Goal: Task Accomplishment & Management: Manage account settings

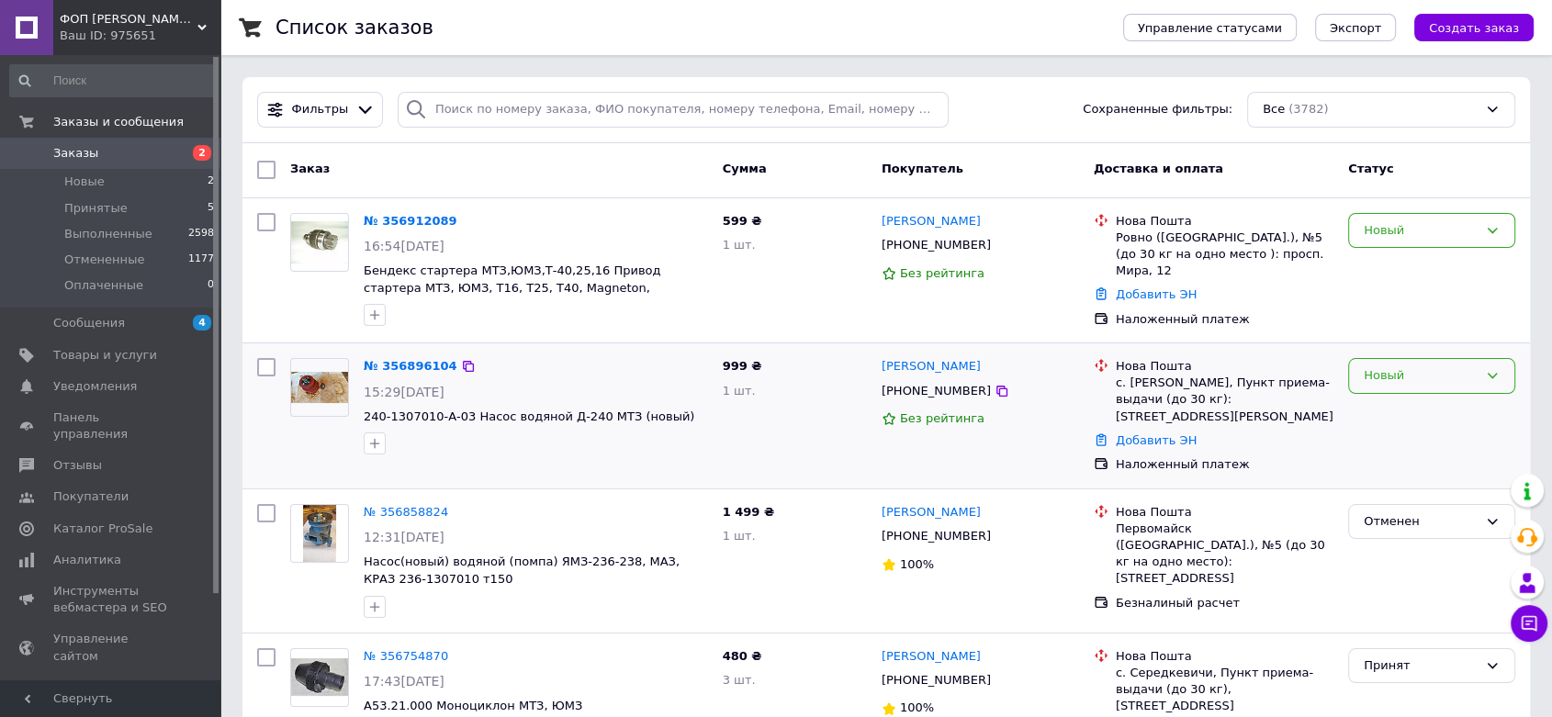
click at [1491, 376] on icon at bounding box center [1493, 377] width 10 height 6
click at [1404, 410] on li "Принят" at bounding box center [1431, 415] width 165 height 34
click at [1491, 232] on icon at bounding box center [1493, 231] width 10 height 6
click at [1425, 261] on li "Принят" at bounding box center [1431, 269] width 165 height 34
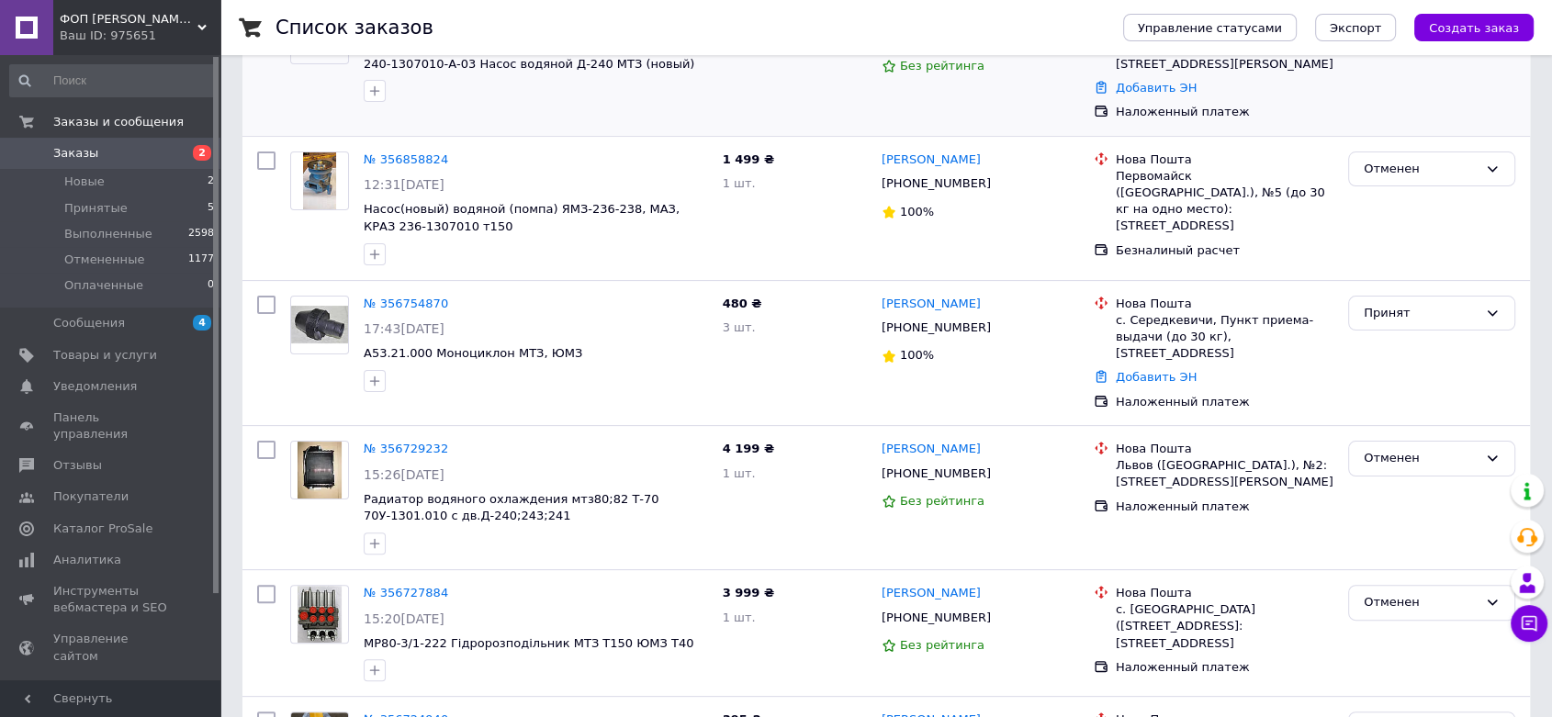
scroll to position [366, 0]
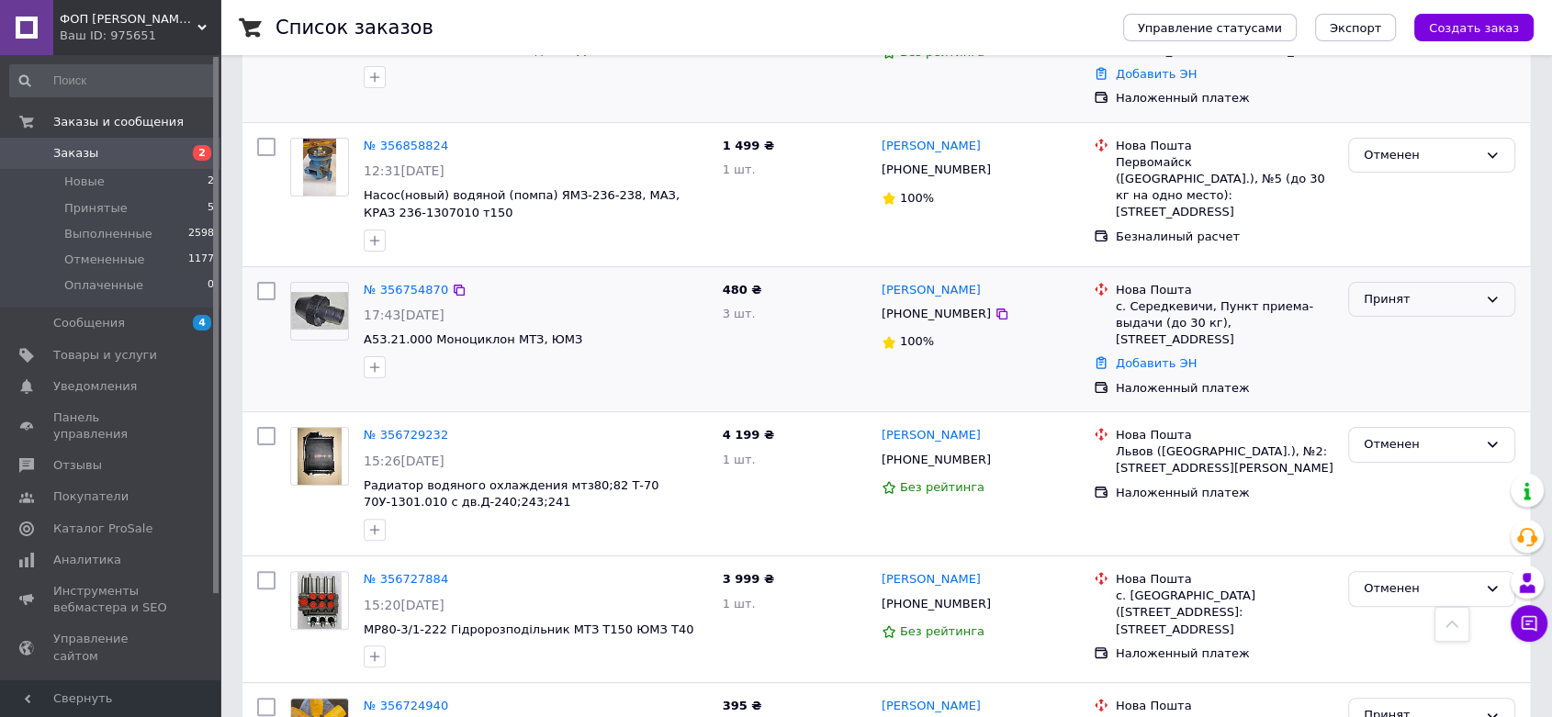
click at [1489, 292] on icon at bounding box center [1492, 299] width 15 height 15
click at [1423, 320] on li "Выполнен" at bounding box center [1431, 337] width 165 height 34
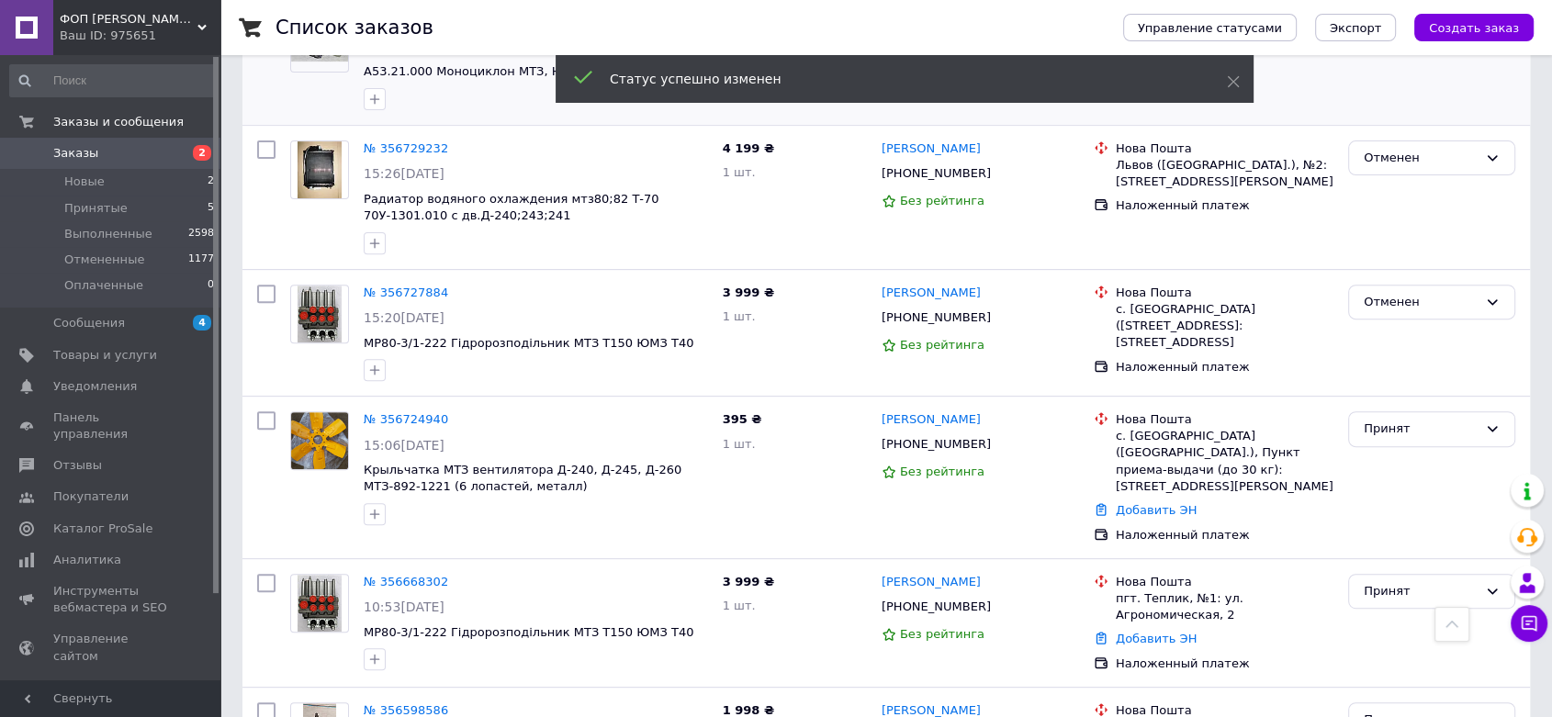
scroll to position [638, 0]
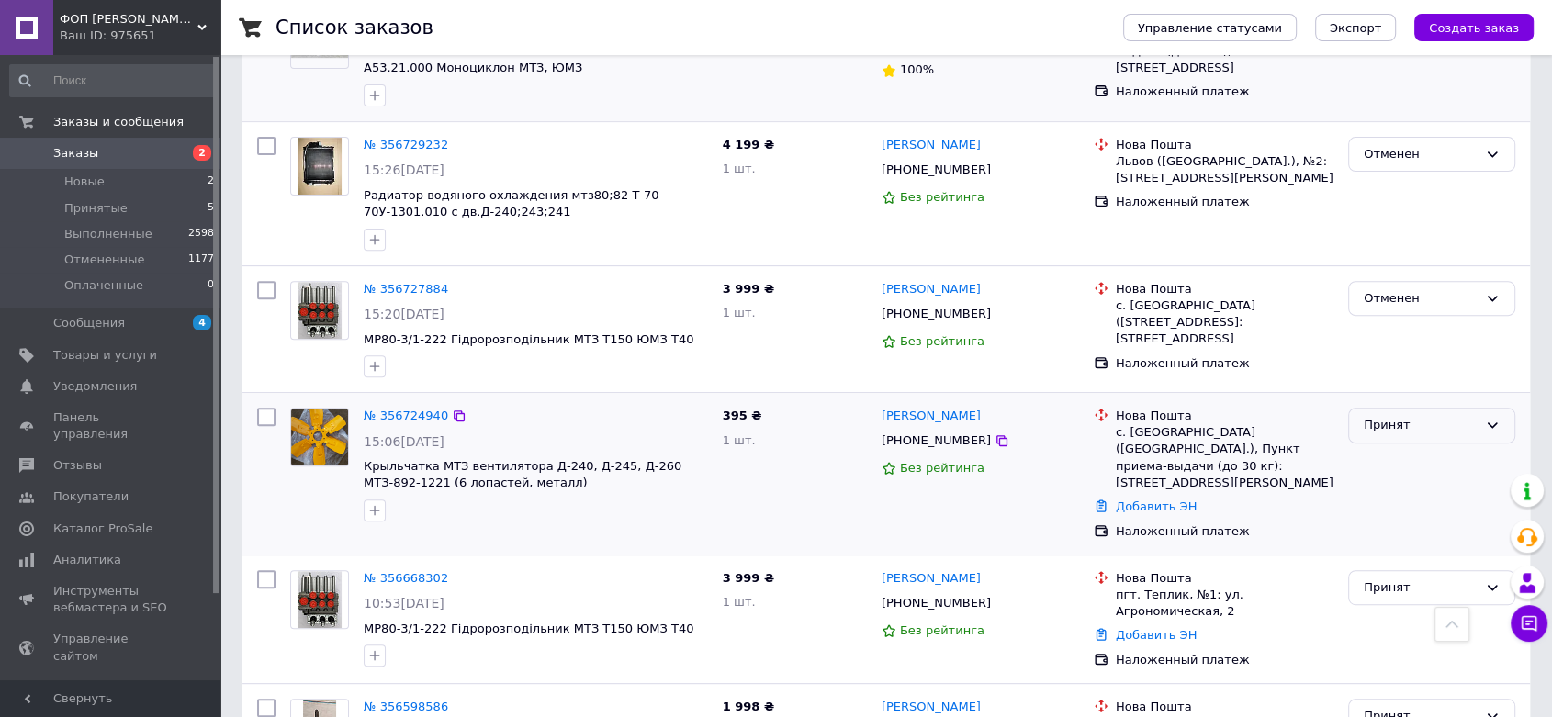
click at [1492, 418] on icon at bounding box center [1492, 425] width 15 height 15
click at [1401, 480] on li "Отменен" at bounding box center [1431, 497] width 165 height 34
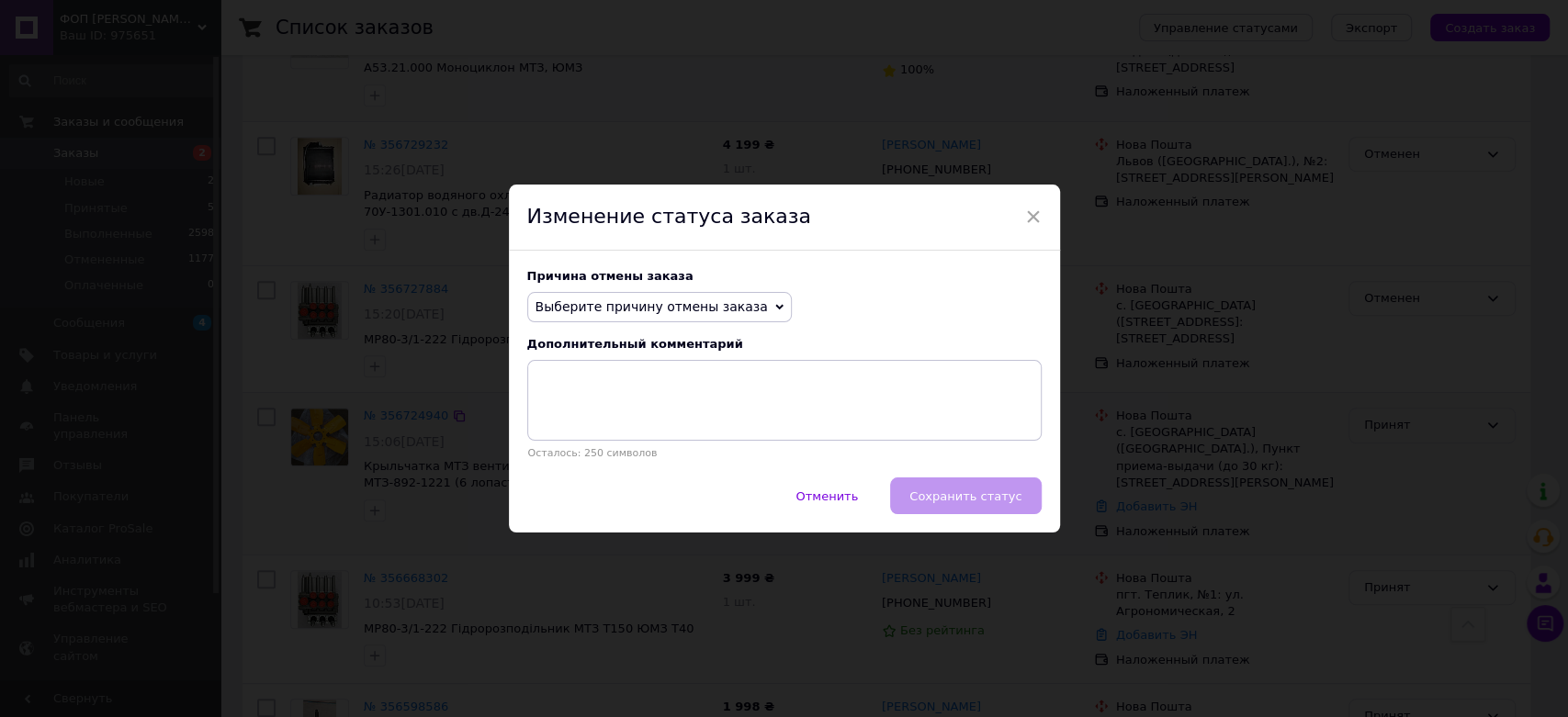
click at [775, 308] on icon at bounding box center [779, 308] width 8 height 6
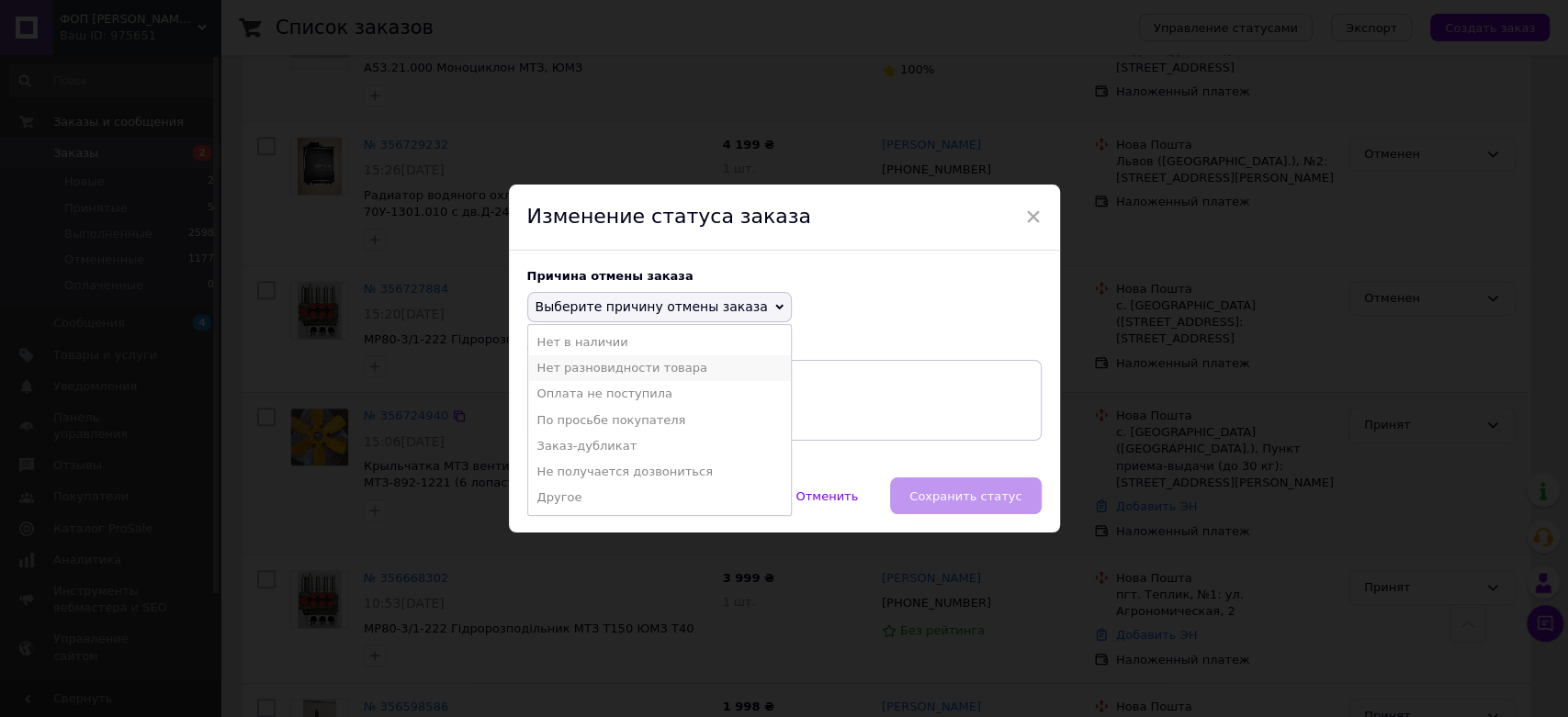
click at [675, 365] on li "Нет разновидности товара" at bounding box center [659, 368] width 263 height 26
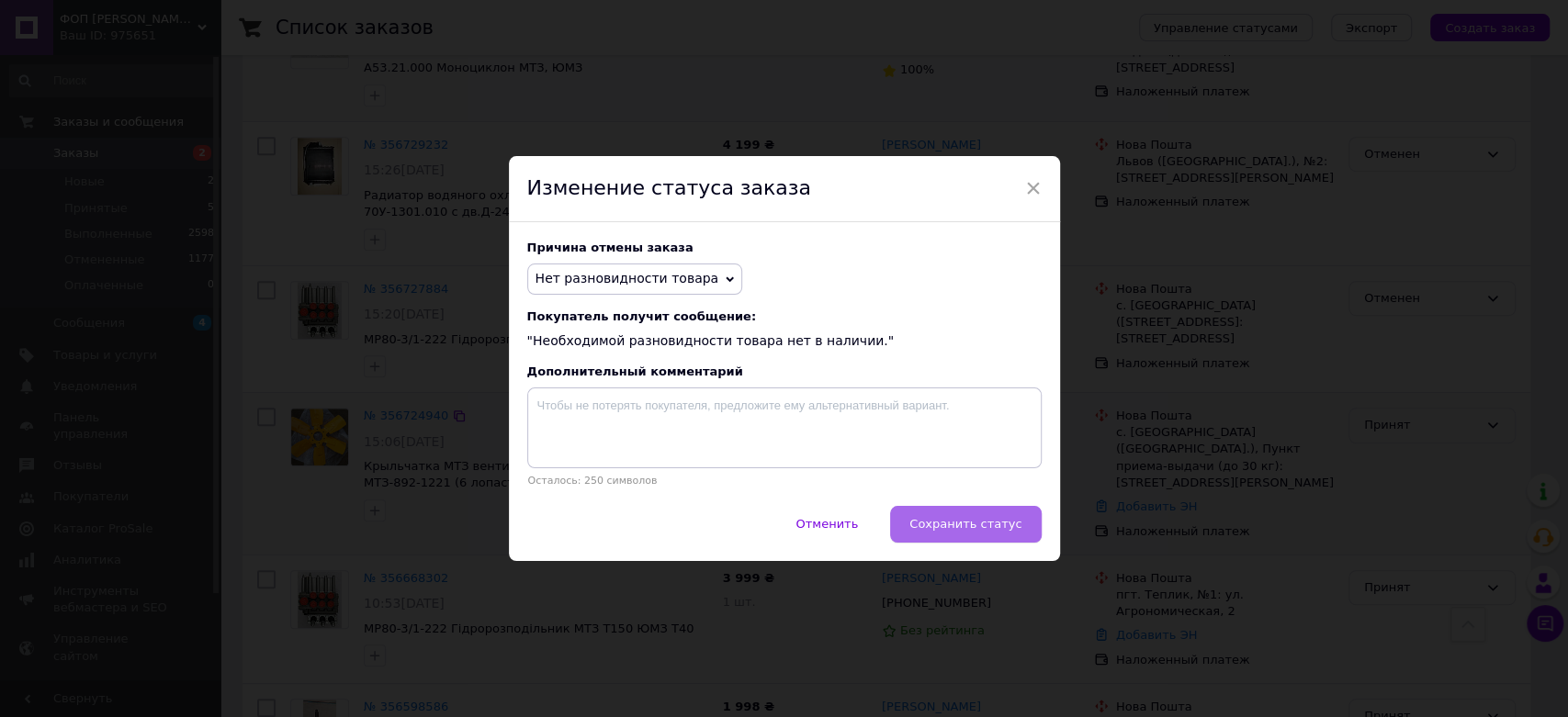
click at [991, 529] on span "Сохранить статус" at bounding box center [965, 524] width 112 height 14
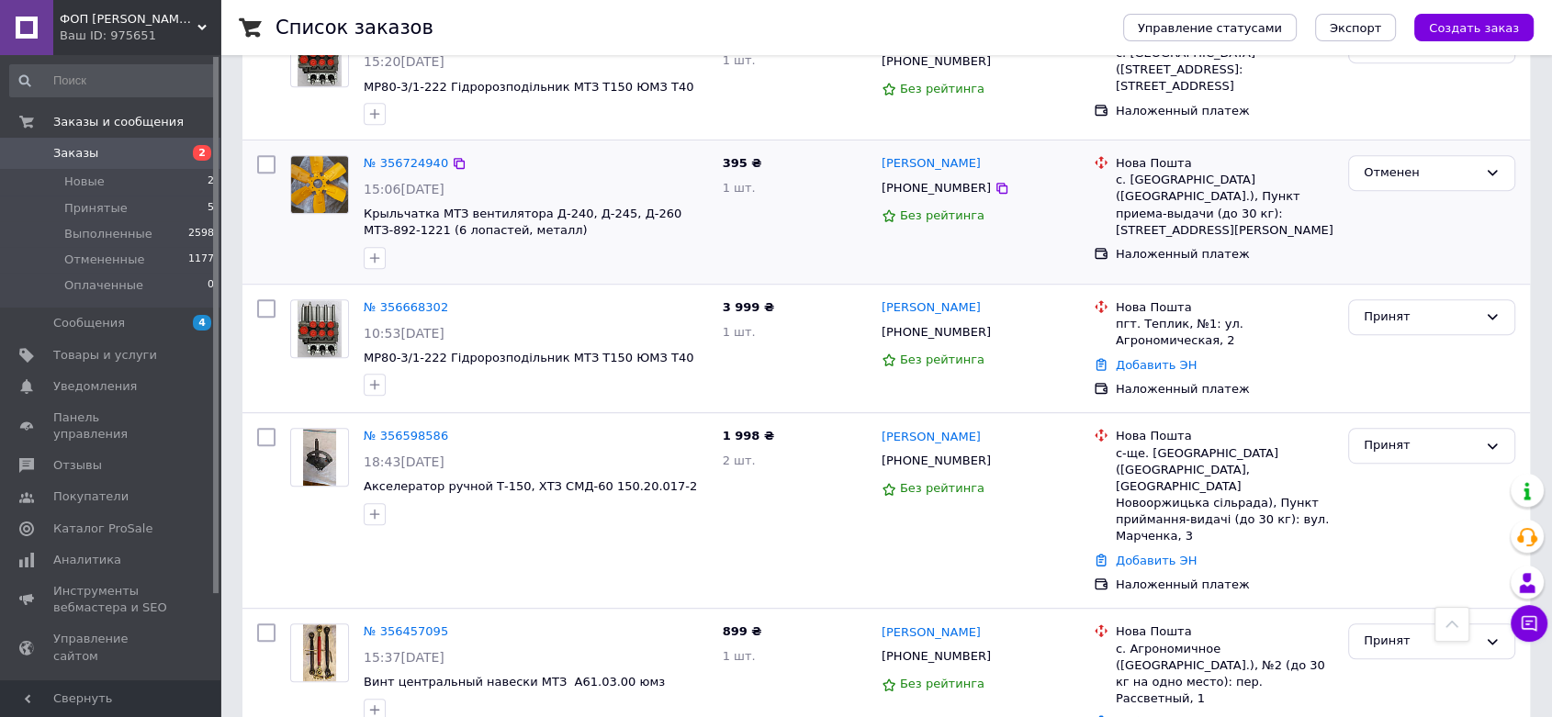
scroll to position [895, 0]
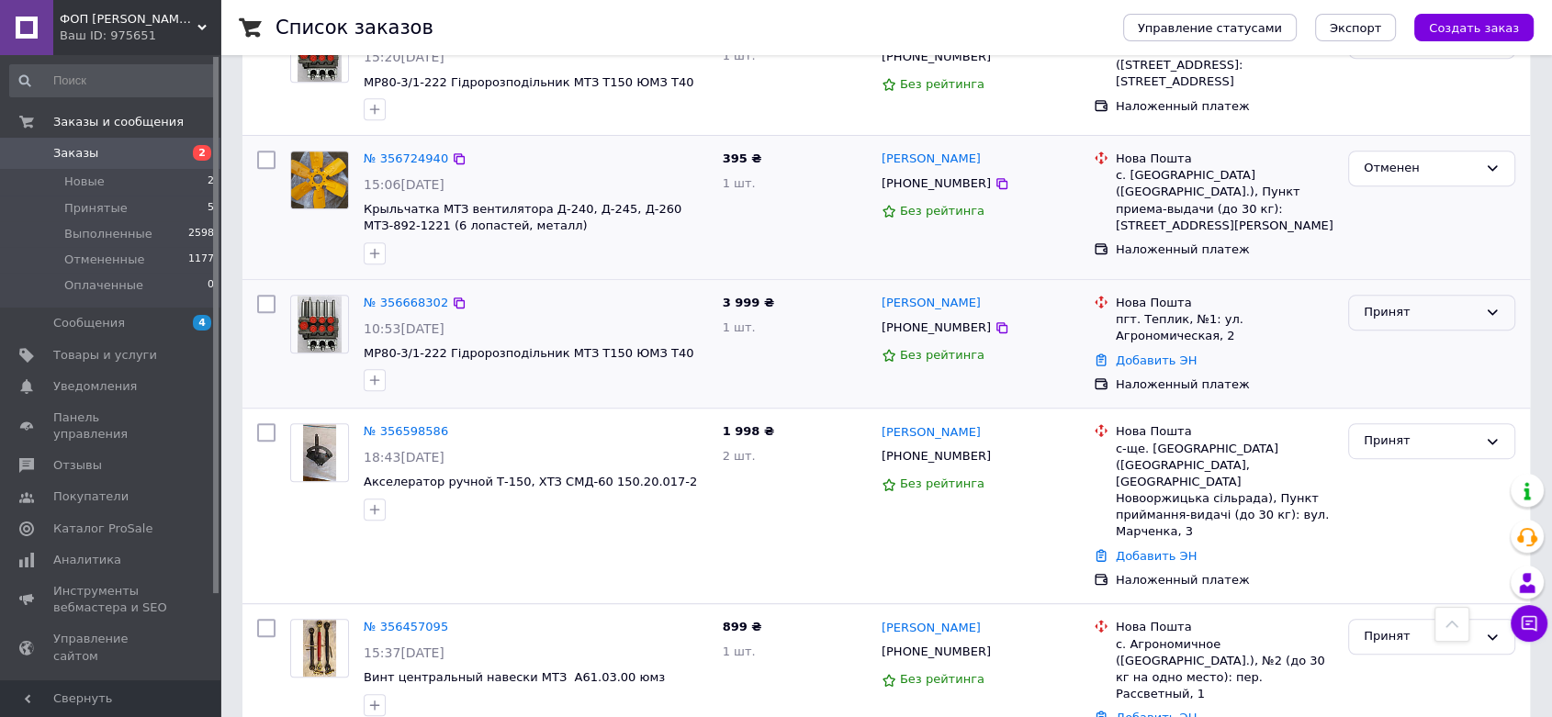
click at [1493, 309] on icon at bounding box center [1493, 312] width 10 height 6
click at [1418, 367] on li "Отменен" at bounding box center [1431, 384] width 165 height 34
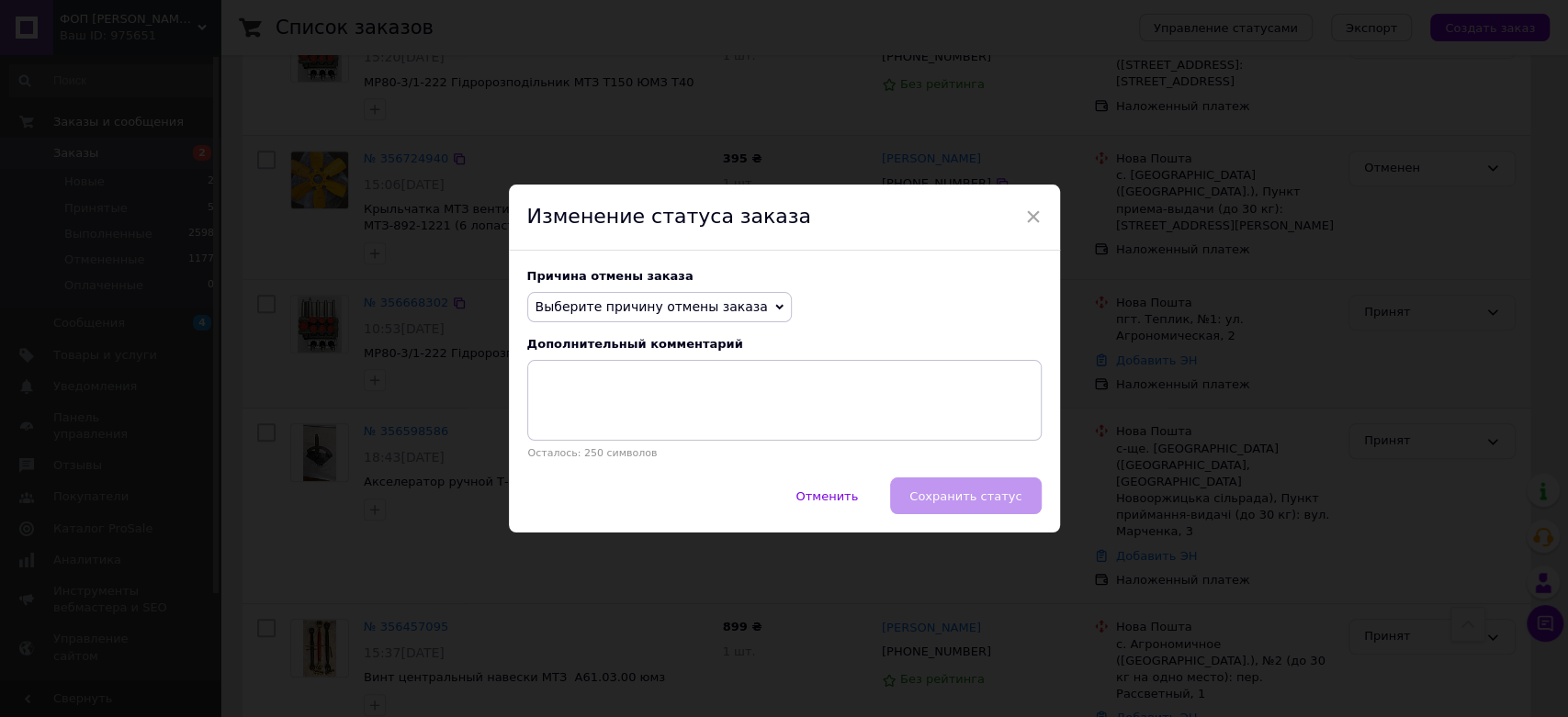
click at [743, 302] on div "Выберите причину отмены заказа Нет в наличии Нет разновидности товара Оплата не…" at bounding box center [659, 307] width 264 height 31
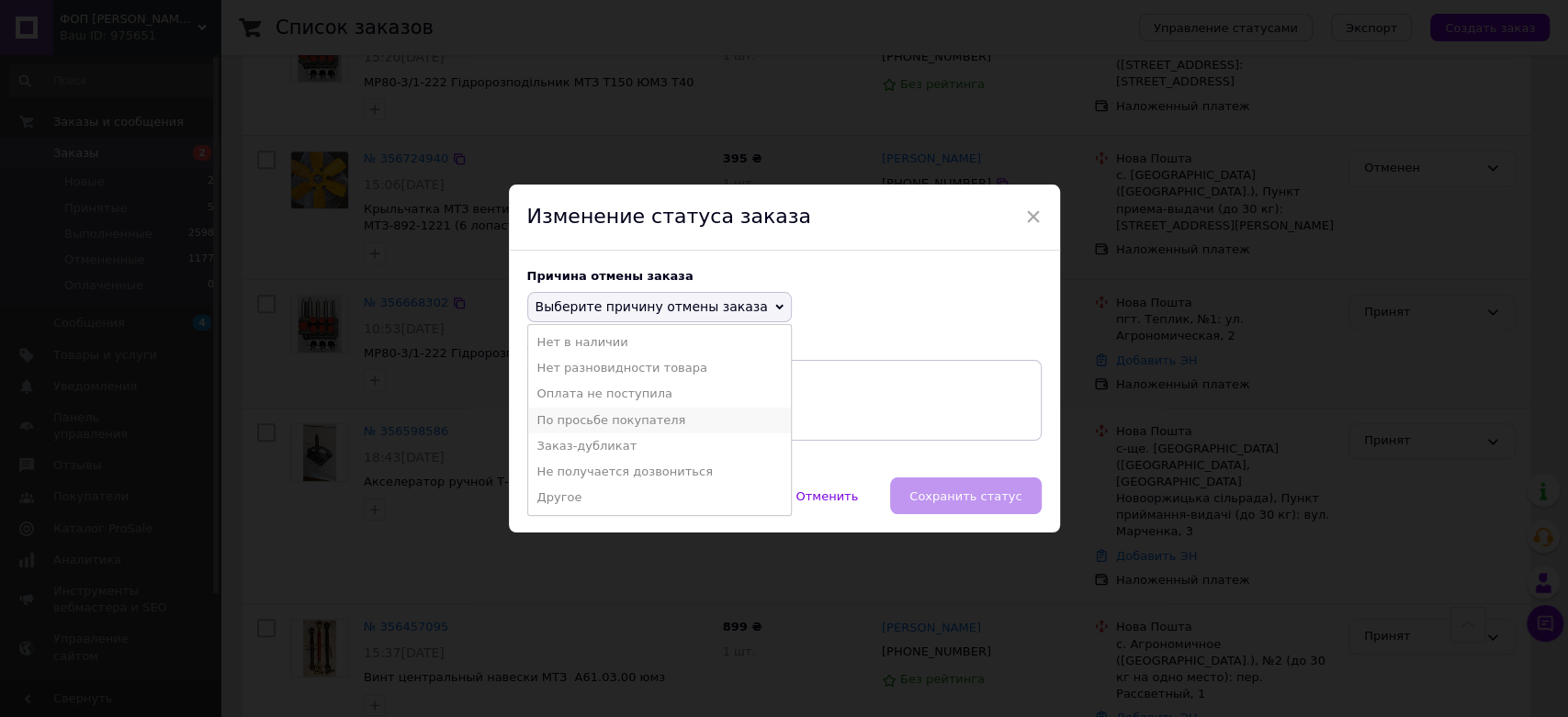
click at [651, 419] on li "По просьбе покупателя" at bounding box center [659, 421] width 263 height 26
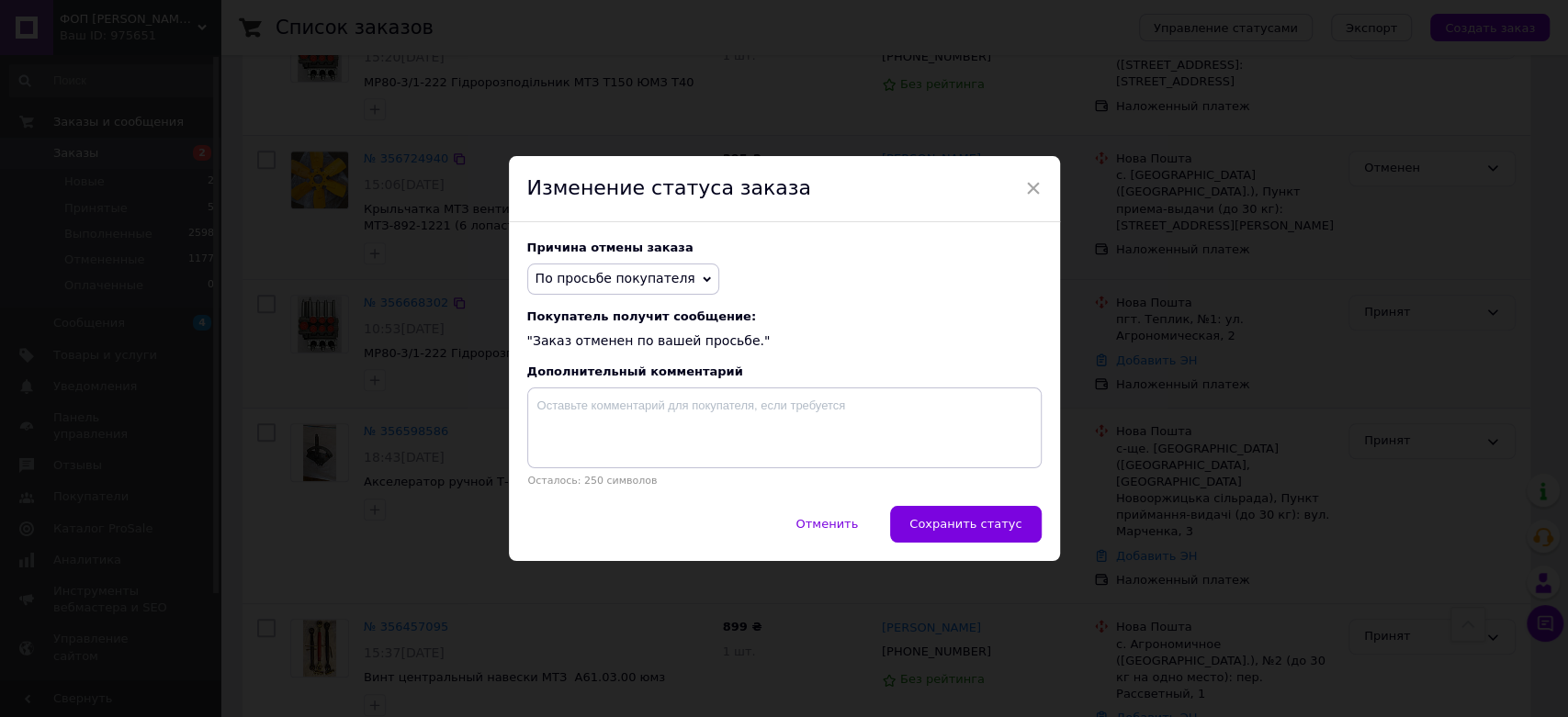
click at [962, 528] on span "Сохранить статус" at bounding box center [965, 524] width 112 height 14
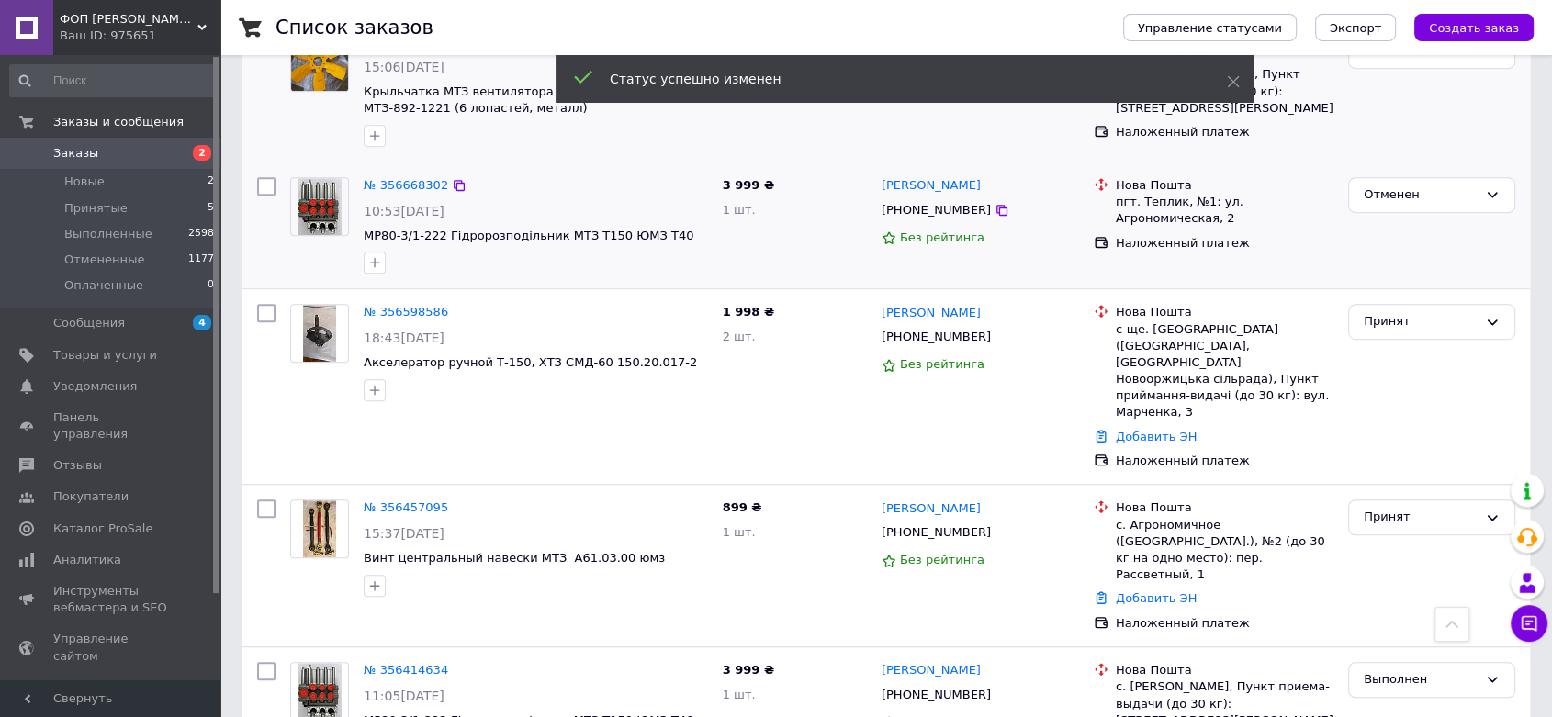
scroll to position [1030, 0]
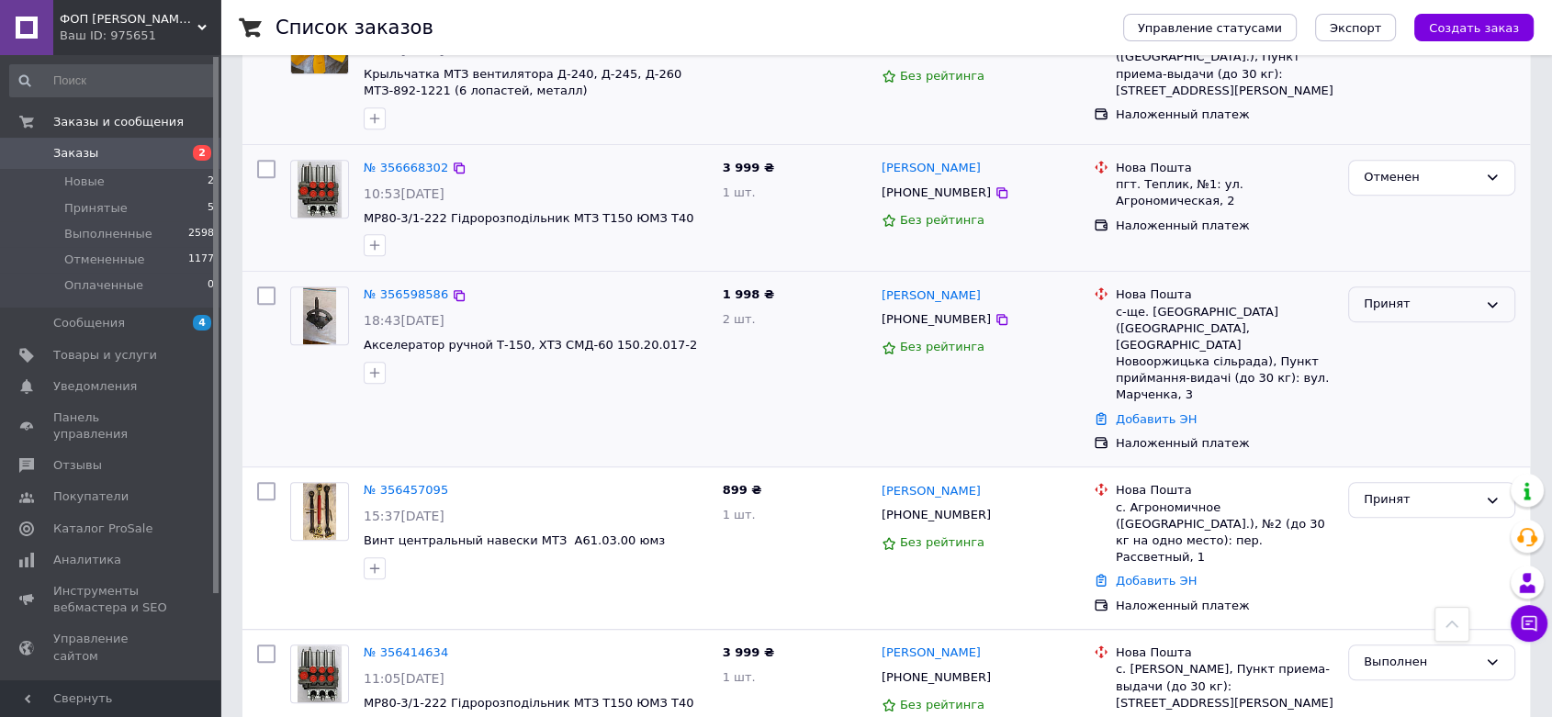
click at [1491, 298] on icon at bounding box center [1492, 305] width 15 height 15
click at [1418, 326] on li "Выполнен" at bounding box center [1431, 343] width 165 height 34
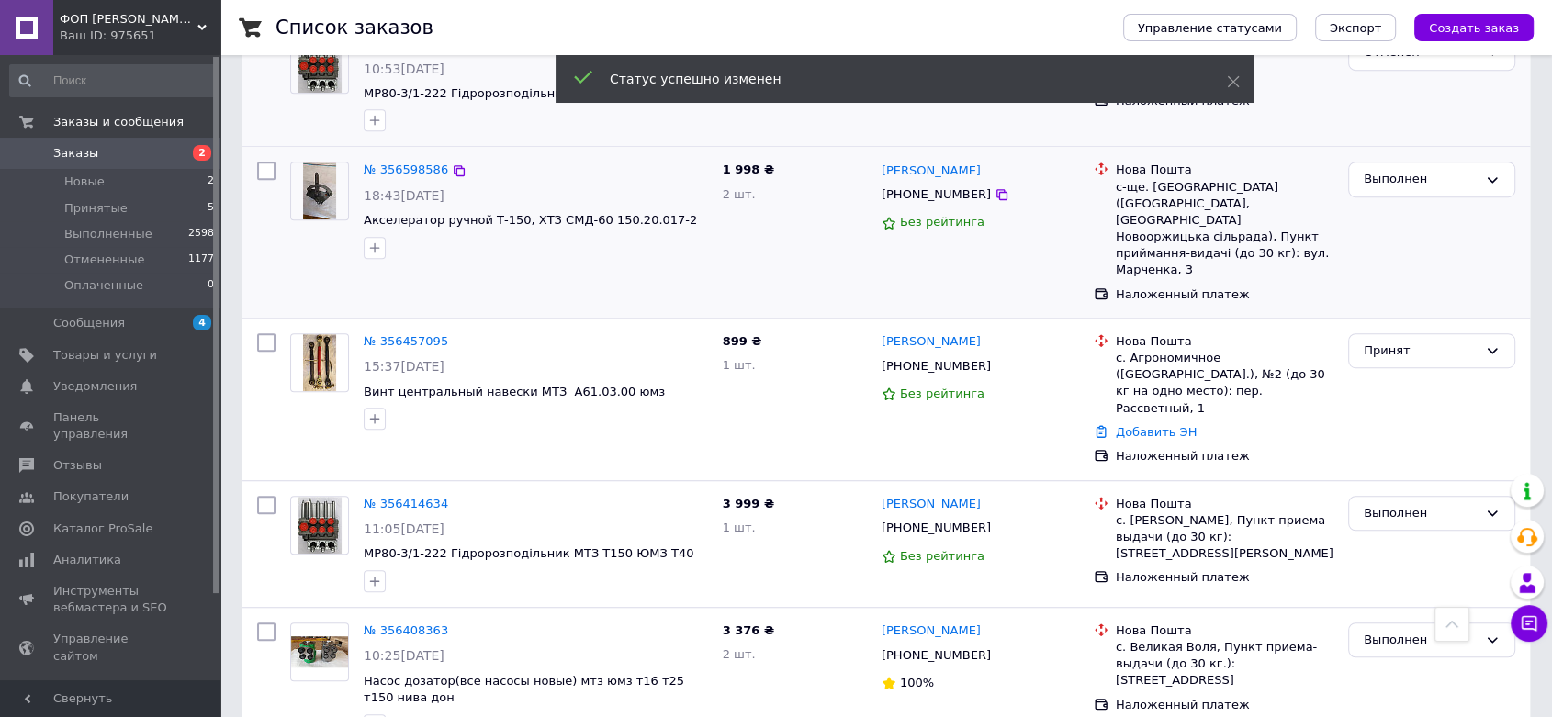
scroll to position [1162, 0]
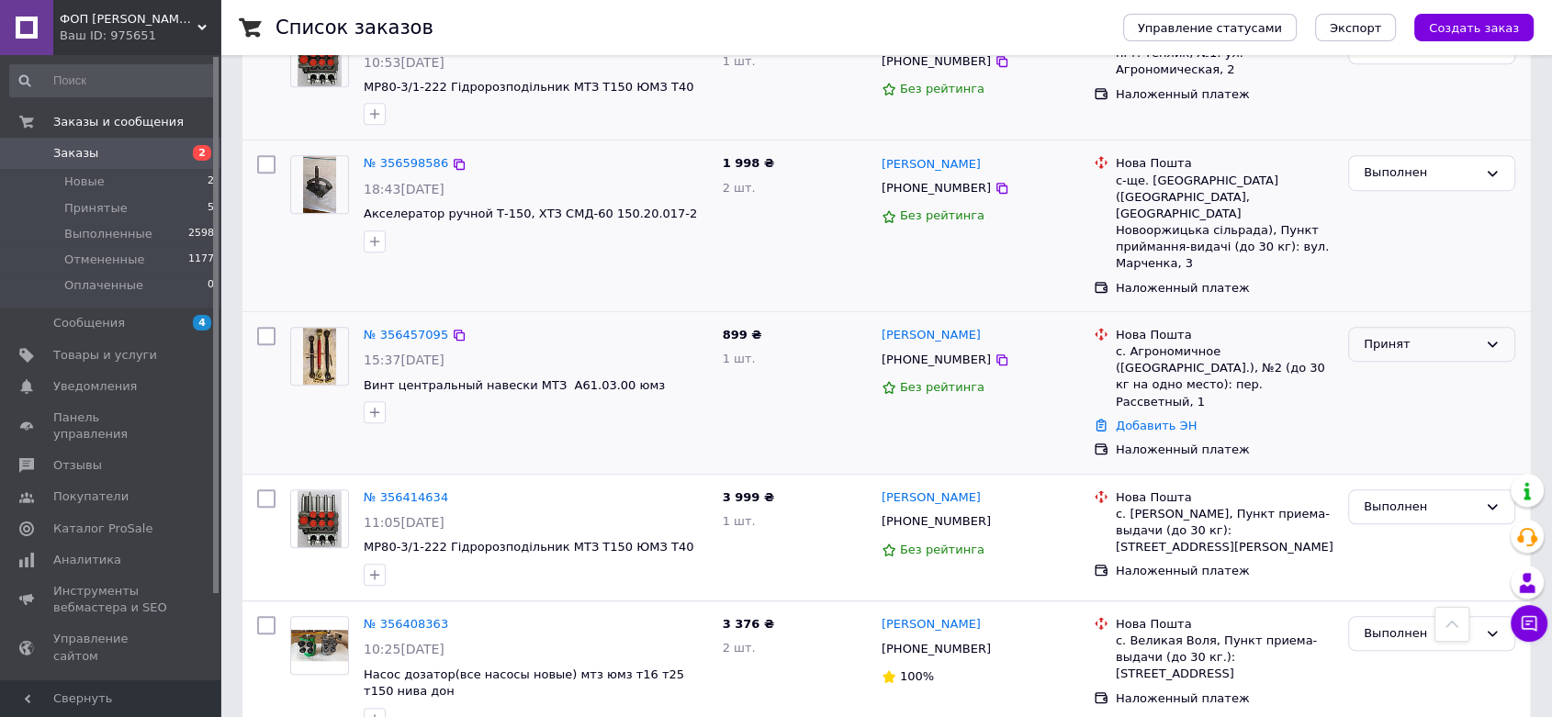
click at [1489, 342] on icon at bounding box center [1493, 345] width 10 height 6
click at [1423, 365] on li "Выполнен" at bounding box center [1431, 382] width 165 height 34
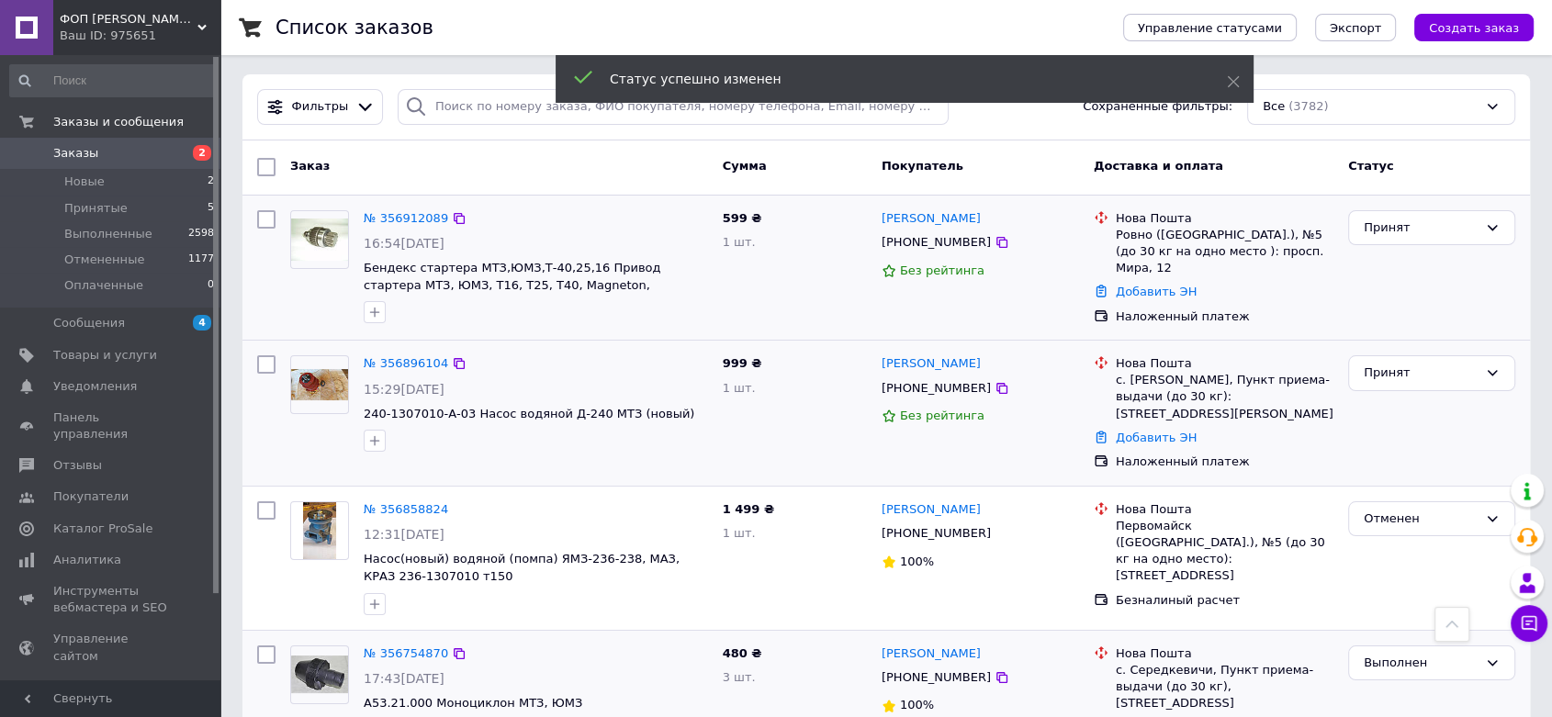
scroll to position [0, 0]
